Goal: Use online tool/utility: Utilize a website feature to perform a specific function

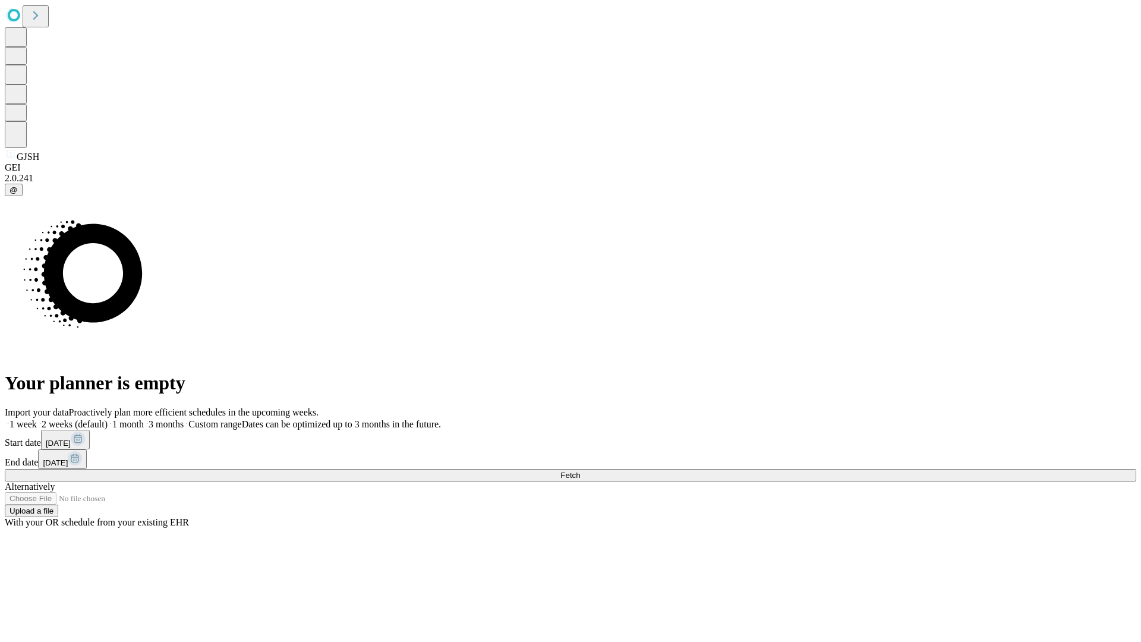
click at [580, 471] on span "Fetch" at bounding box center [571, 475] width 20 height 9
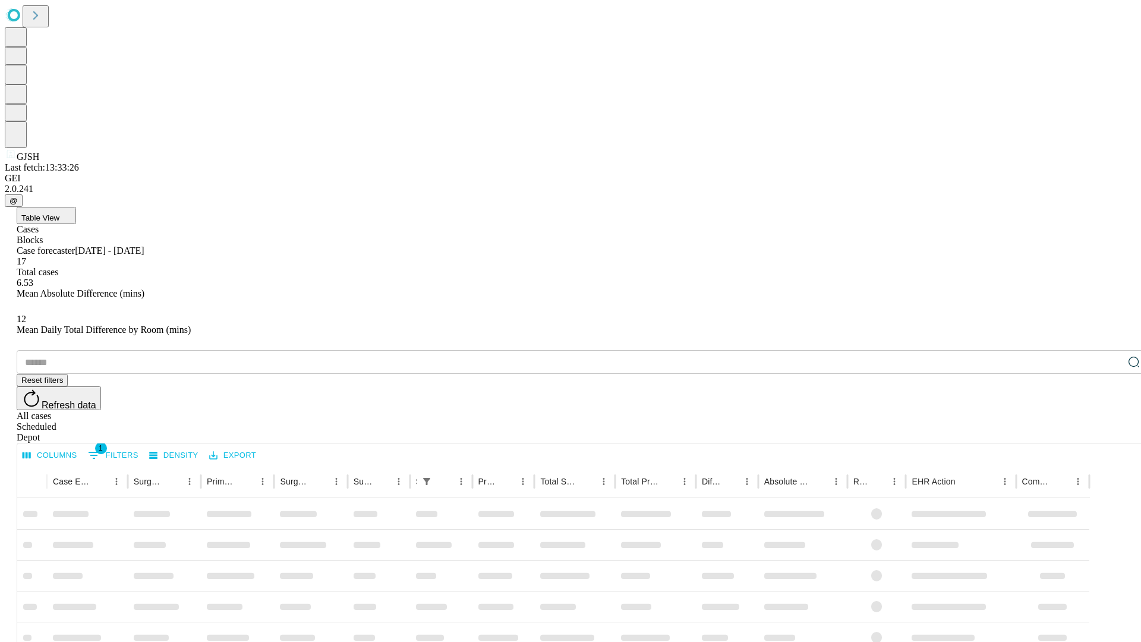
click at [59, 213] on span "Table View" at bounding box center [40, 217] width 38 height 9
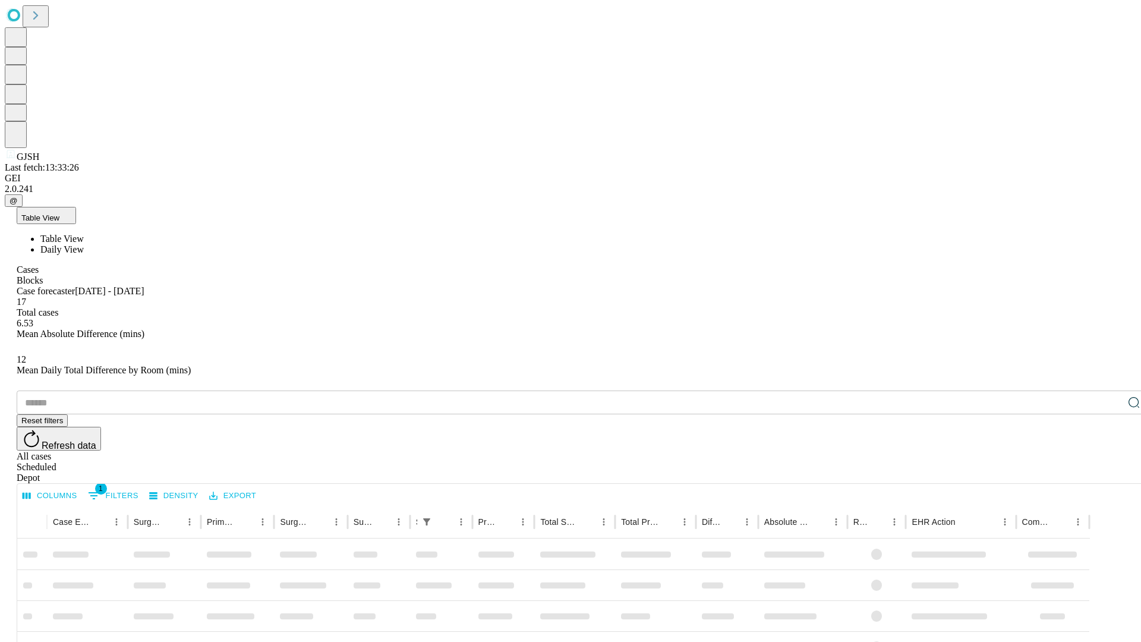
click at [84, 244] on span "Daily View" at bounding box center [61, 249] width 43 height 10
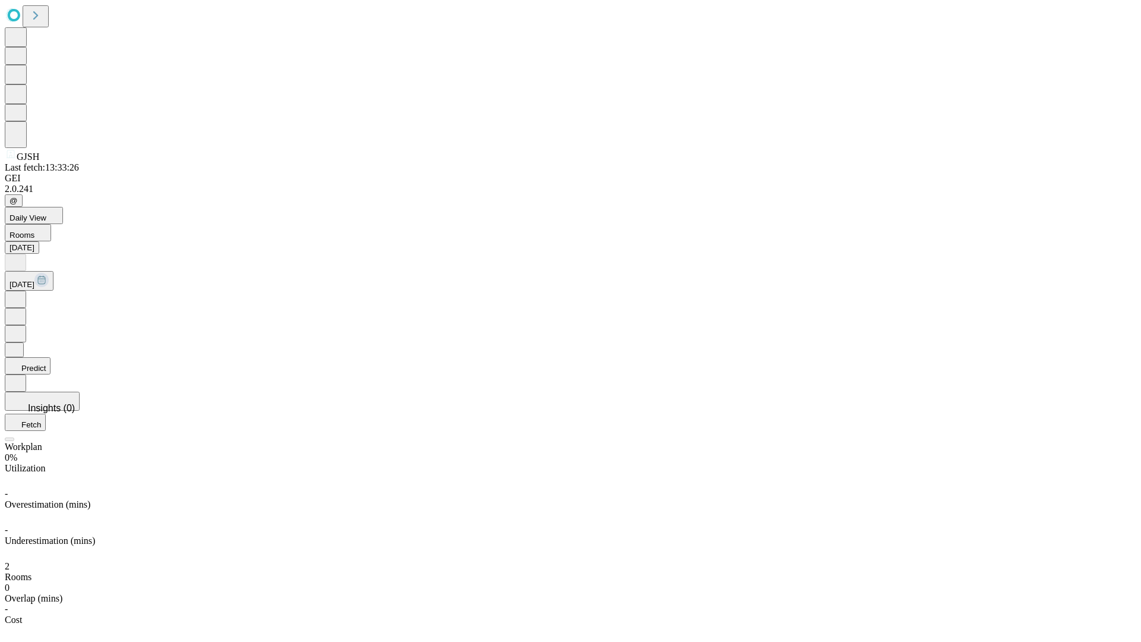
click at [51, 357] on button "Predict" at bounding box center [28, 365] width 46 height 17
